Goal: Task Accomplishment & Management: Use online tool/utility

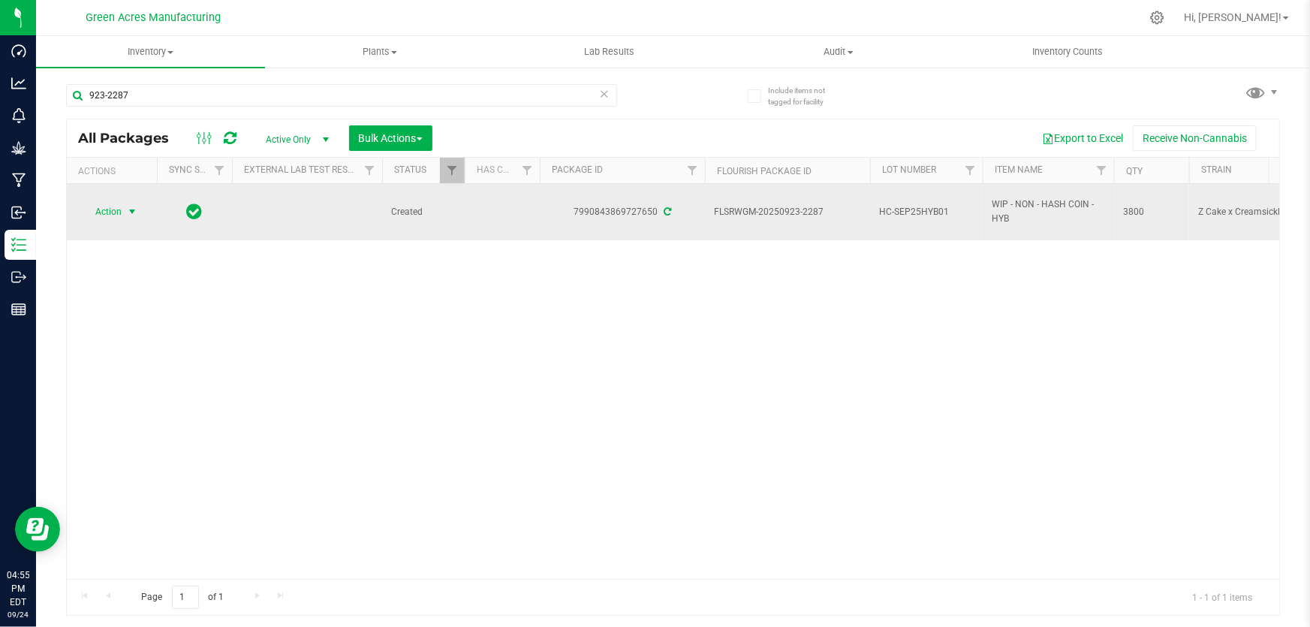
click at [99, 212] on span "Action" at bounding box center [102, 211] width 41 height 21
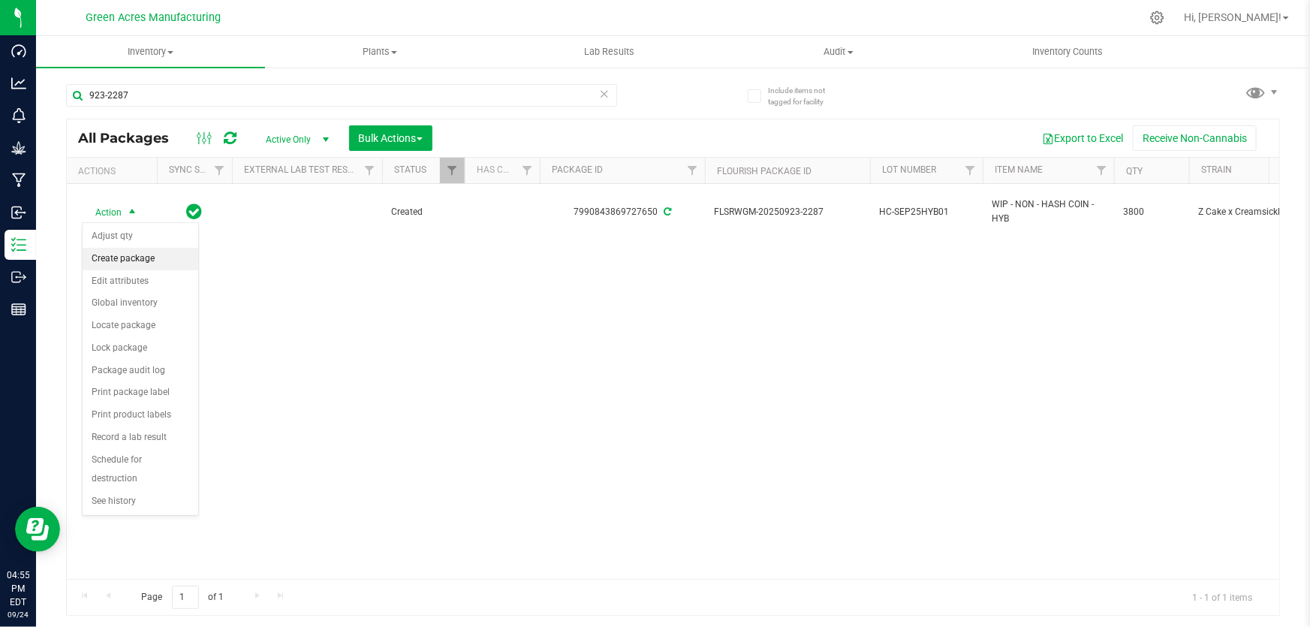
click at [137, 257] on li "Create package" at bounding box center [141, 259] width 116 height 23
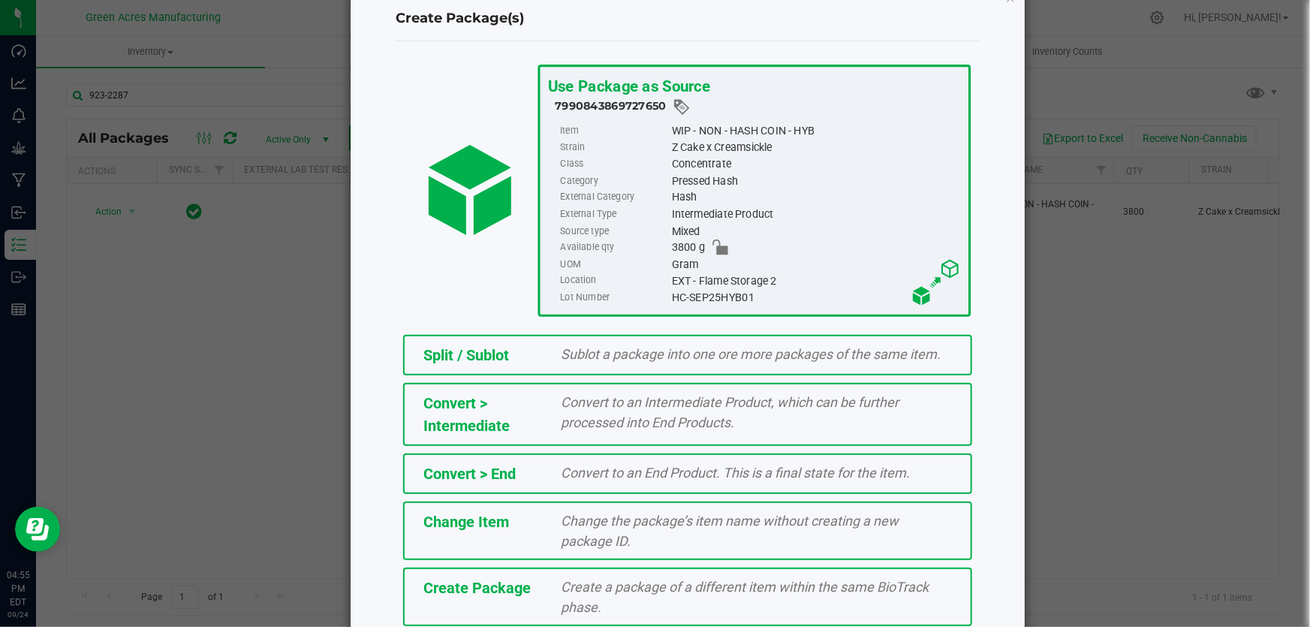
scroll to position [103, 0]
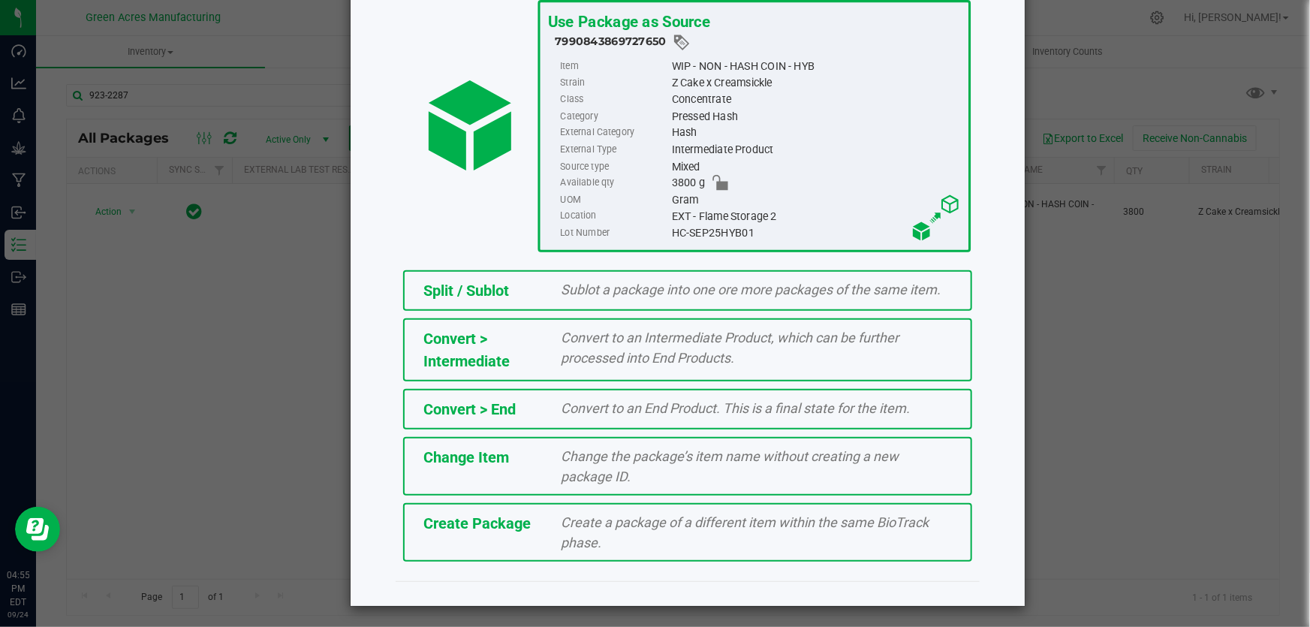
click at [537, 541] on div "Create Package Create a package of a different item within the same BioTrack ph…" at bounding box center [687, 532] width 569 height 59
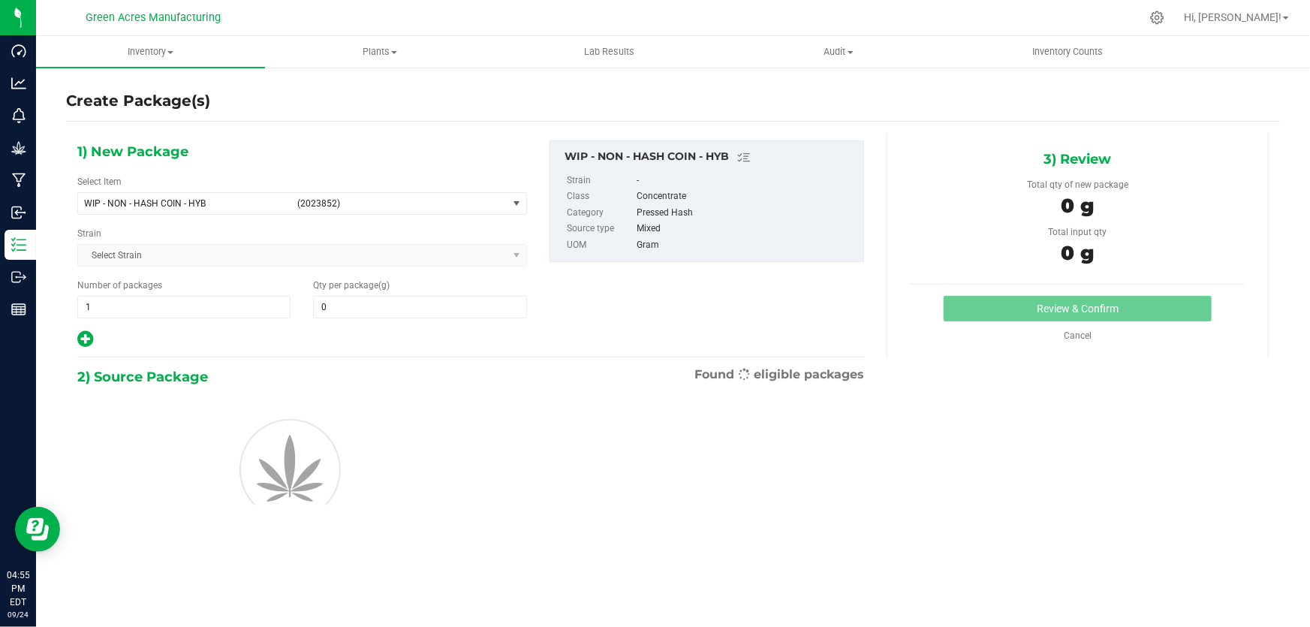
type input "0.0000"
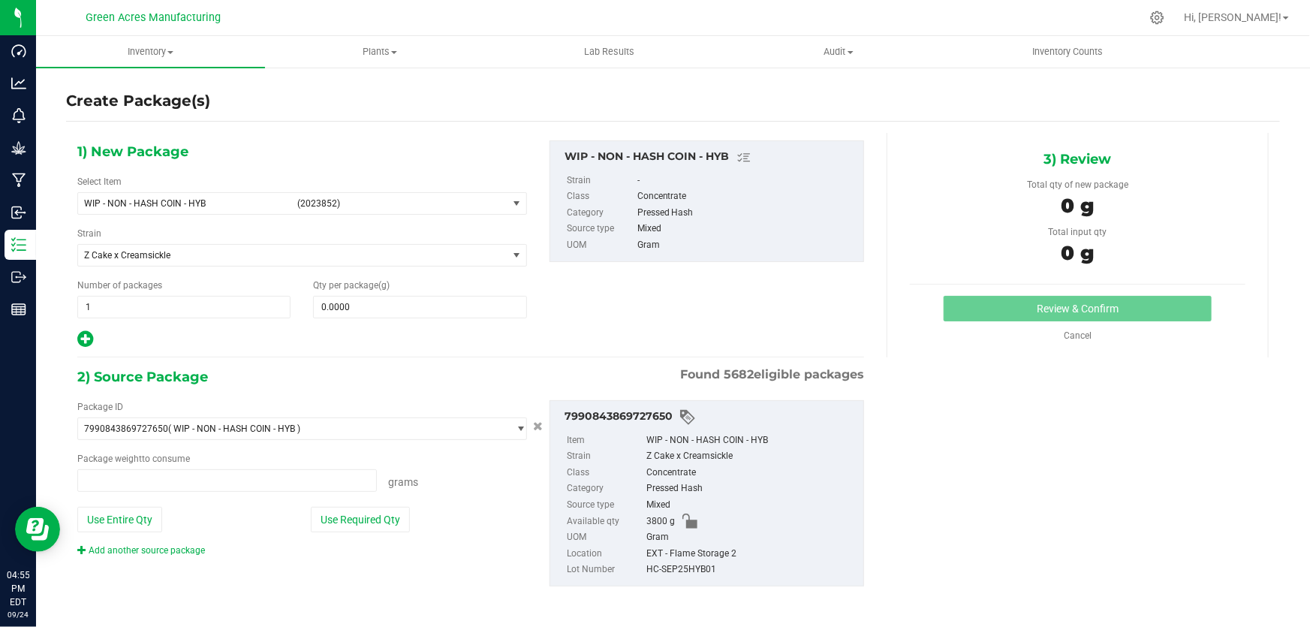
type input "0.0000 g"
click at [366, 310] on span at bounding box center [419, 307] width 213 height 23
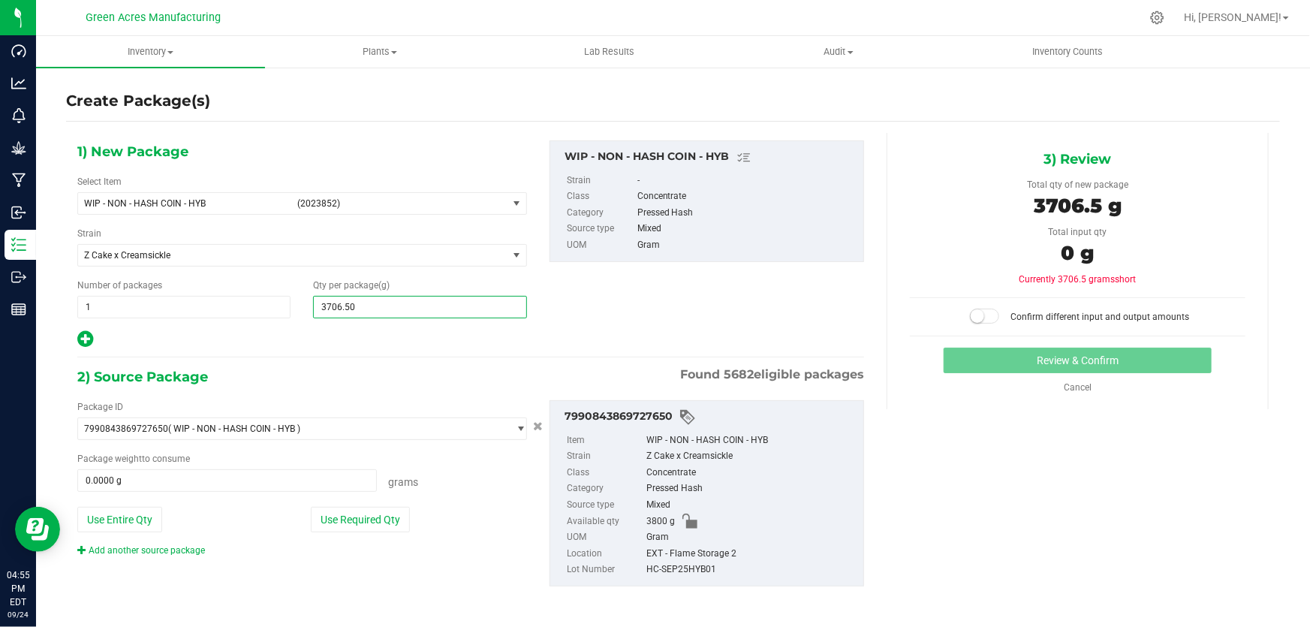
type input "3706.5"
type input "3,706.5000"
click at [121, 521] on button "Use Entire Qty" at bounding box center [119, 520] width 85 height 26
type input "3800.0000 g"
click at [981, 309] on span at bounding box center [985, 316] width 30 height 15
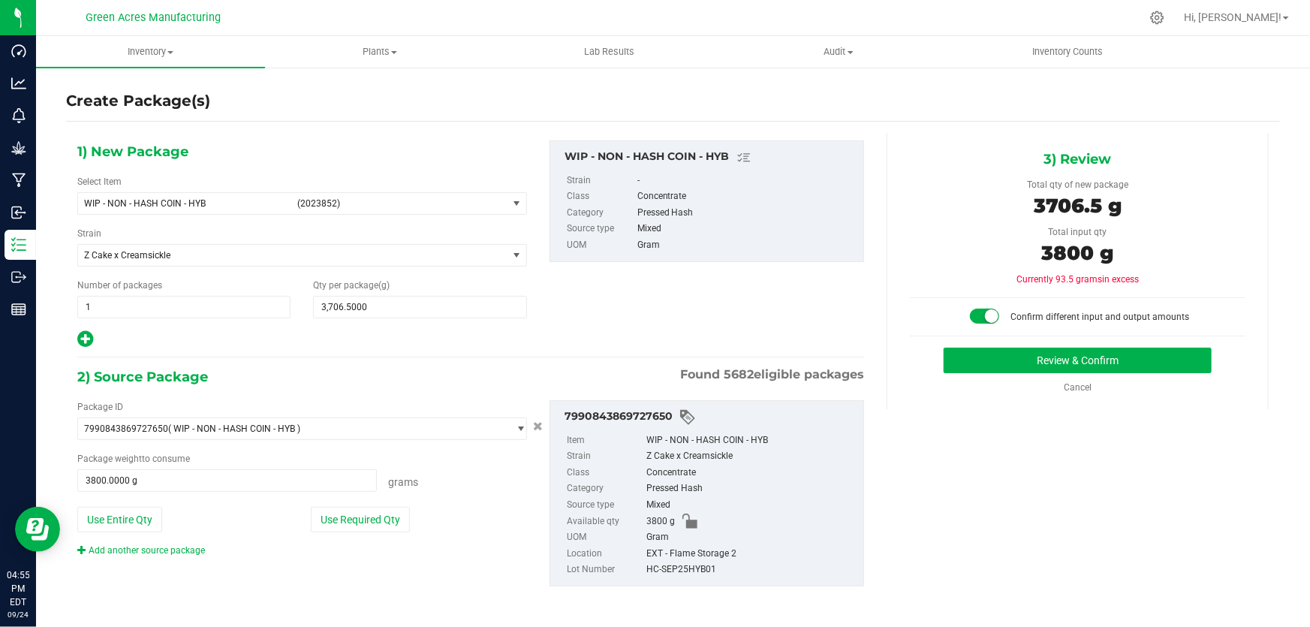
click at [978, 342] on div "3) Review Total qty of new package 3706.5 g Total input qty 3800 g Currently 93…" at bounding box center [1078, 271] width 382 height 276
click at [977, 366] on button "Review & Confirm" at bounding box center [1078, 361] width 269 height 26
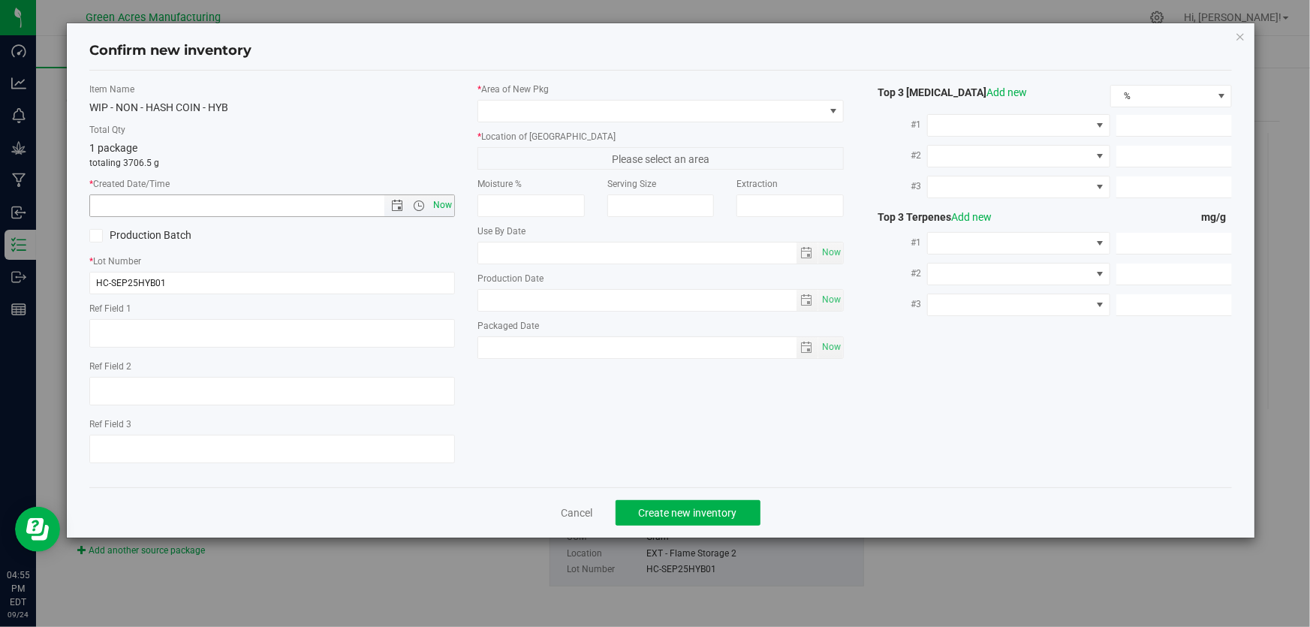
click at [451, 203] on span "Now" at bounding box center [443, 205] width 26 height 22
type input "9/24/2025 4:55 PM"
click at [525, 125] on div "* Area of New Pkg * Location of New Pkg Please select an area Moisture % Servin…" at bounding box center [660, 225] width 388 height 284
click at [537, 102] on span at bounding box center [650, 111] width 345 height 21
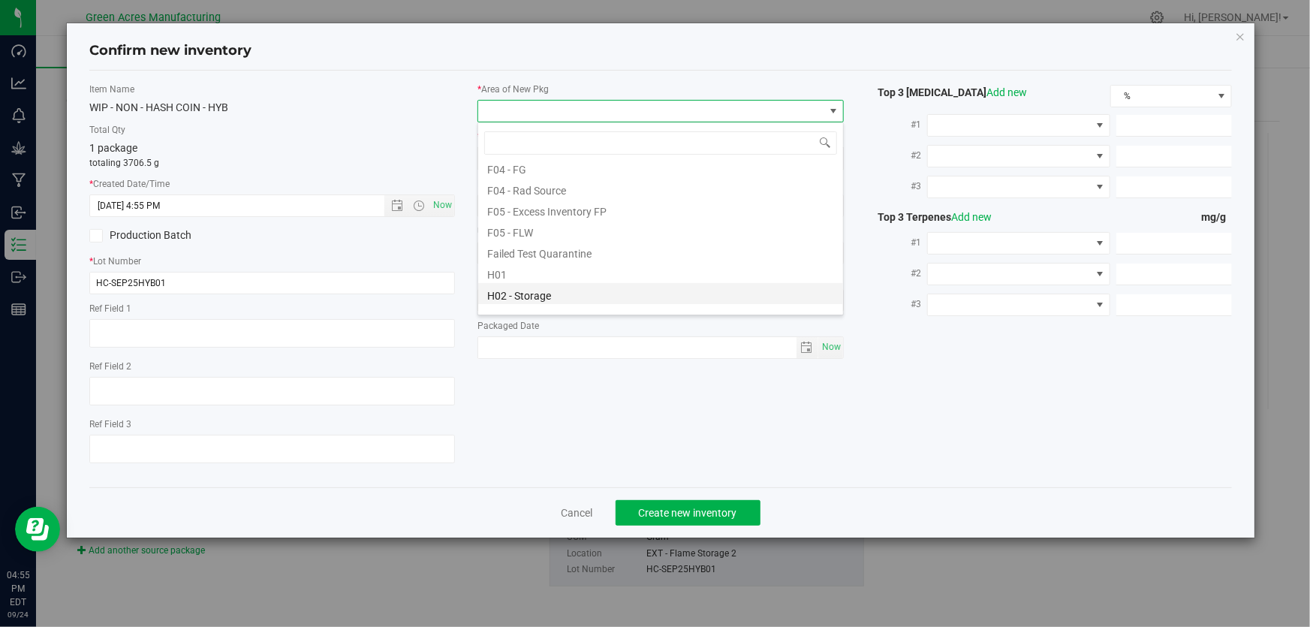
scroll to position [68, 0]
click at [588, 191] on li "F02 - EXT" at bounding box center [660, 189] width 365 height 21
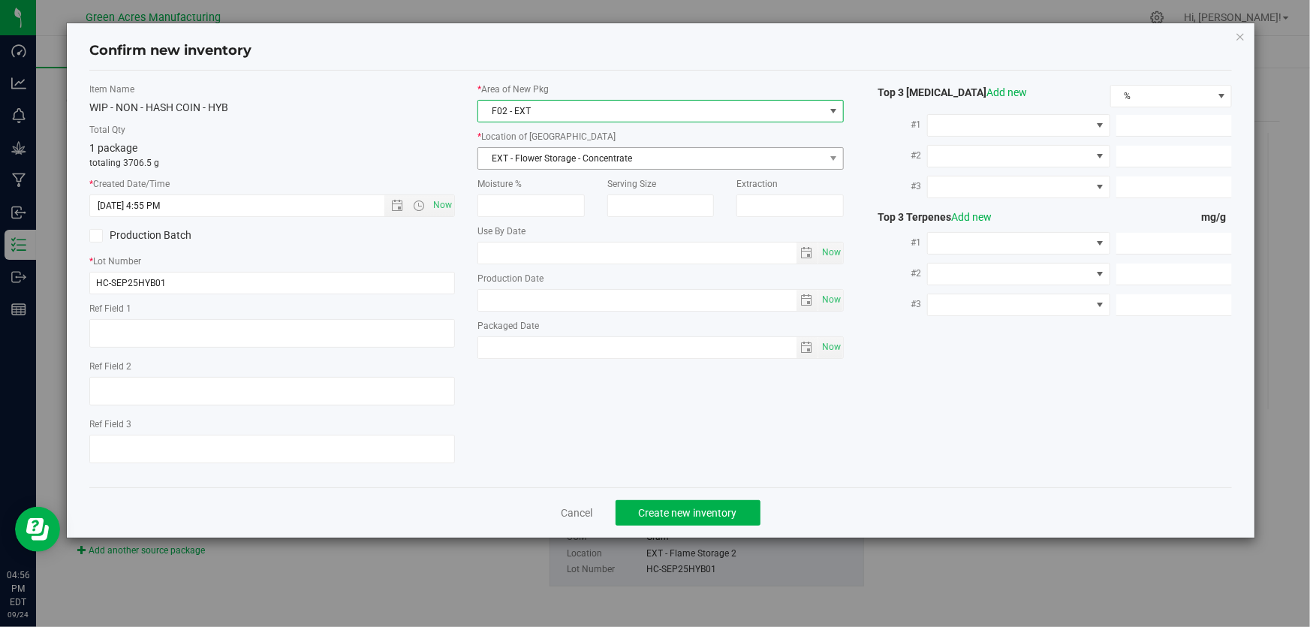
click at [604, 150] on span "EXT - Flower Storage - Concentrate" at bounding box center [650, 158] width 345 height 21
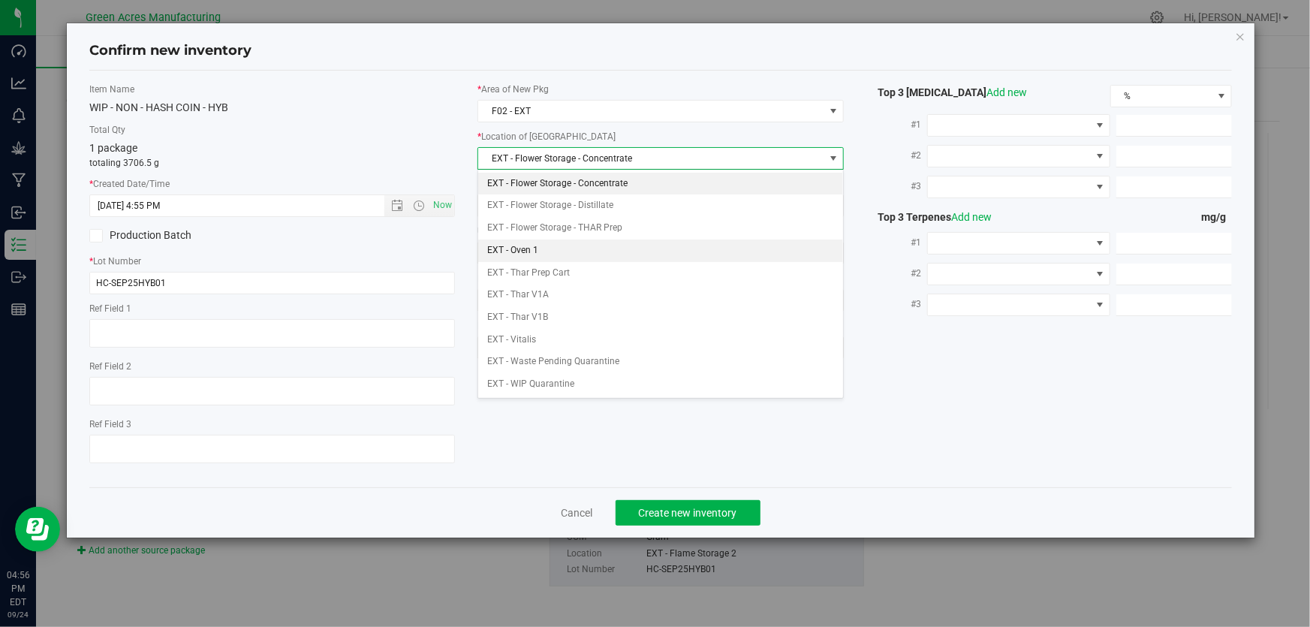
click at [584, 247] on li "EXT - Oven 1" at bounding box center [660, 250] width 365 height 23
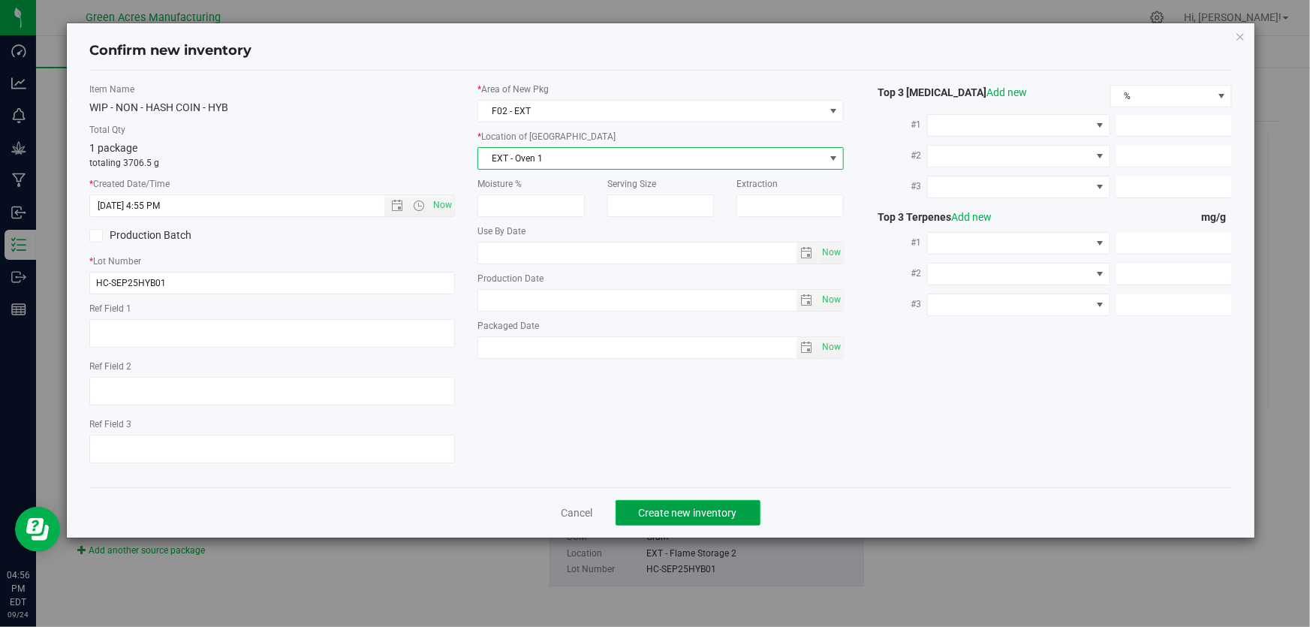
click at [751, 513] on button "Create new inventory" at bounding box center [688, 513] width 145 height 26
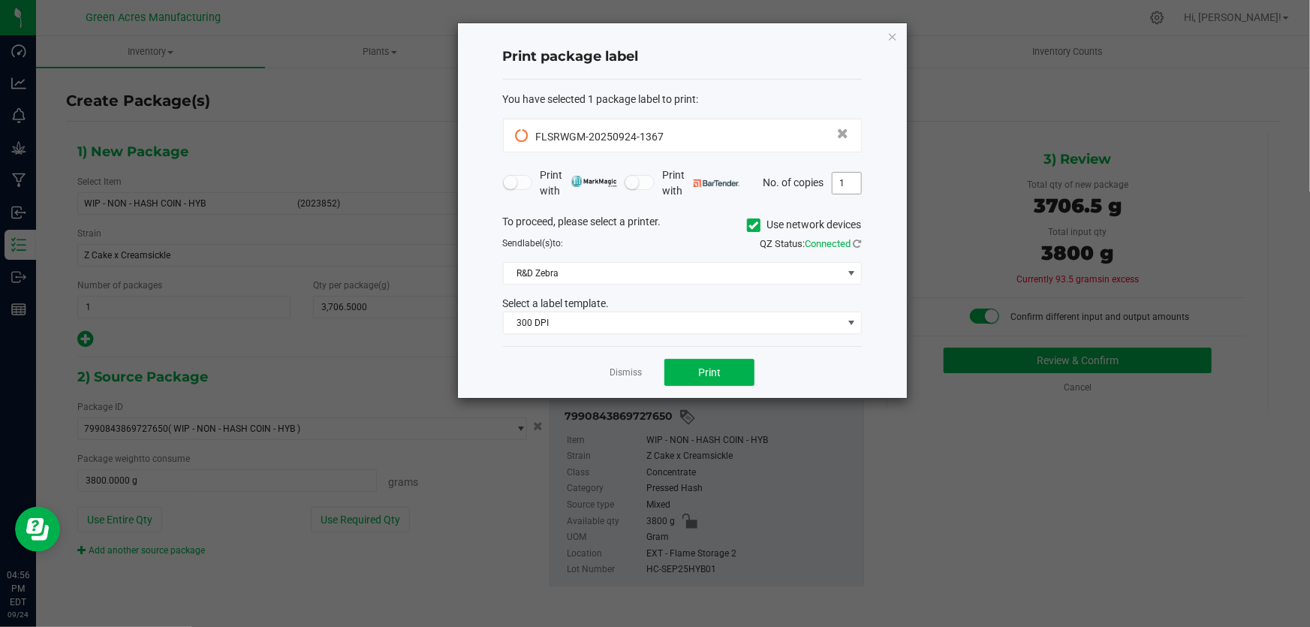
click at [849, 186] on input "1" at bounding box center [847, 183] width 29 height 21
type input "2"
click at [727, 383] on button "Print" at bounding box center [709, 372] width 90 height 27
click at [634, 375] on link "Dismiss" at bounding box center [626, 372] width 32 height 13
